Goal: Find specific page/section: Find specific page/section

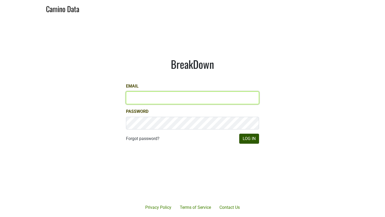
type input "anne@mommenpop.com"
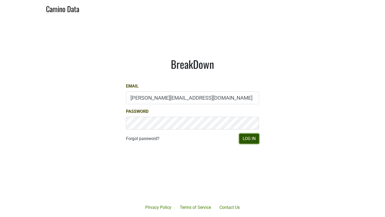
click at [250, 138] on button "Log In" at bounding box center [249, 139] width 20 height 10
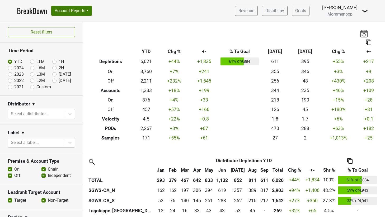
click at [365, 11] on img at bounding box center [365, 11] width 6 height 6
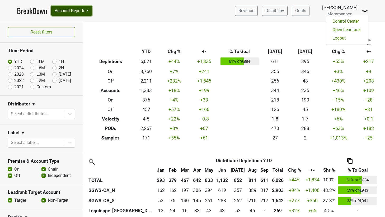
click at [72, 15] on button "Account Reports" at bounding box center [71, 11] width 41 height 10
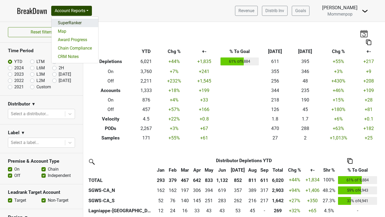
click at [74, 22] on link "SuperRanker" at bounding box center [74, 23] width 47 height 8
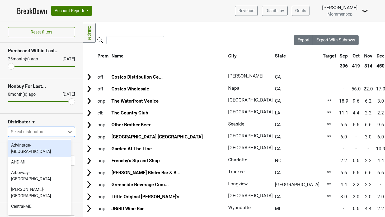
click at [67, 133] on icon at bounding box center [69, 131] width 5 height 5
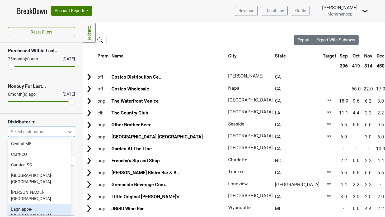
scroll to position [64, 0]
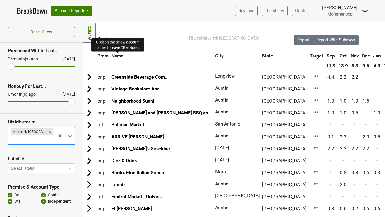
click at [118, 58] on span "Name" at bounding box center [117, 55] width 12 height 5
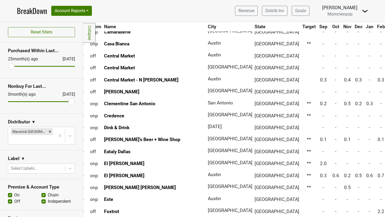
scroll to position [213, 6]
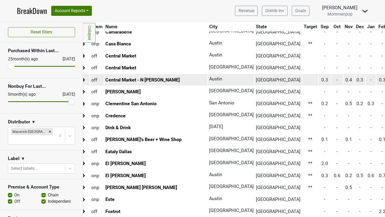
click at [87, 79] on td at bounding box center [84, 79] width 12 height 11
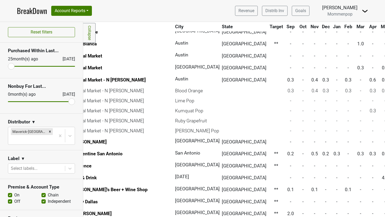
scroll to position [213, 33]
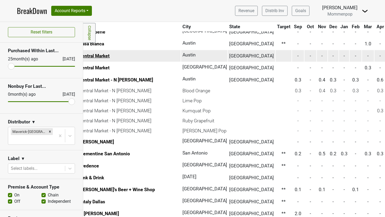
click at [88, 58] on link "Central Market" at bounding box center [94, 55] width 31 height 5
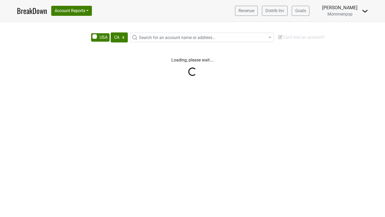
select select "CA"
